Goal: Transaction & Acquisition: Purchase product/service

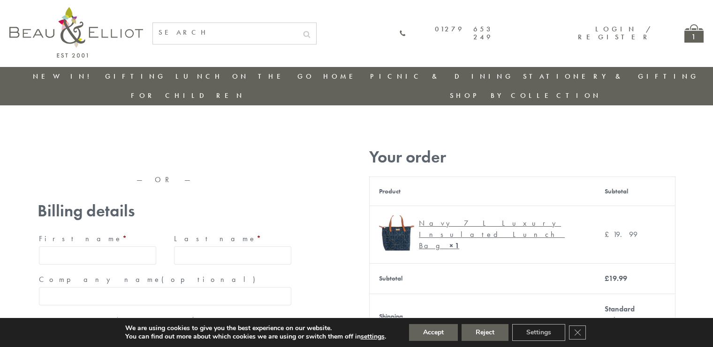
type input "maria33@yahoo.com"
type input "Maria"
type input "Williams"
type input "23, Scottsdale, Happytown"
type input "London"
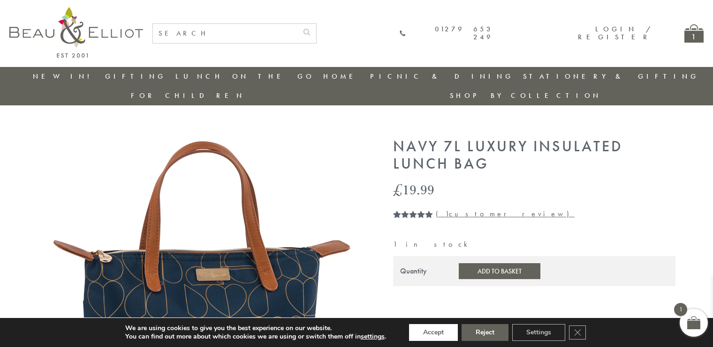
click at [434, 333] on button "Accept" at bounding box center [433, 332] width 49 height 17
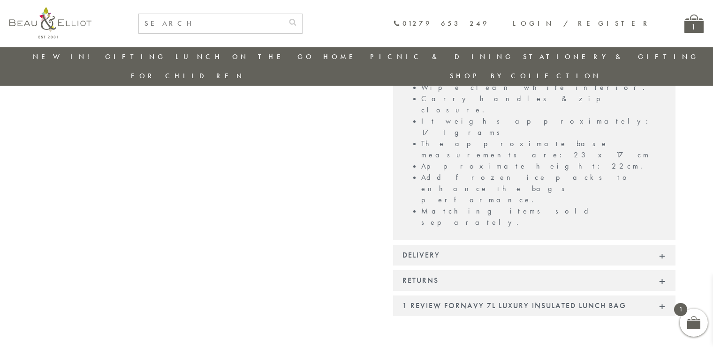
scroll to position [798, 0]
